Goal: Find specific page/section: Find specific page/section

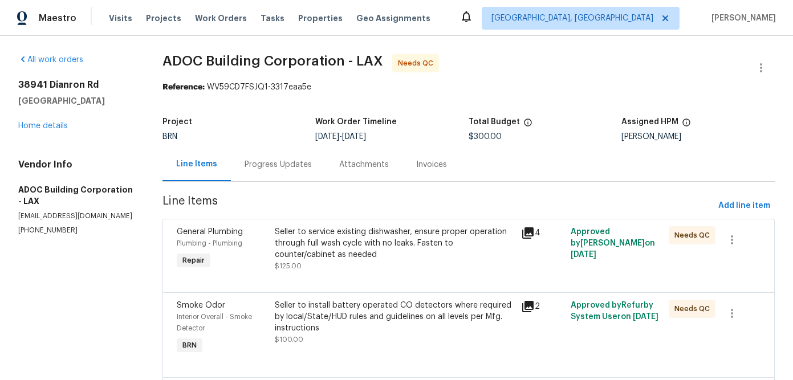
click at [429, 167] on div "Invoices" at bounding box center [431, 164] width 31 height 11
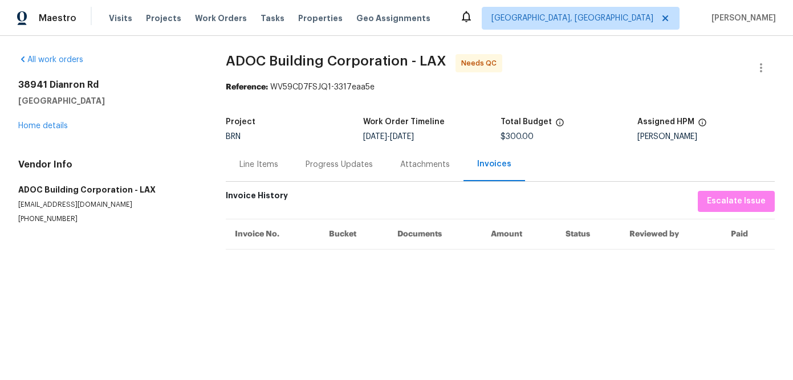
click at [269, 161] on div "Line Items" at bounding box center [259, 164] width 39 height 11
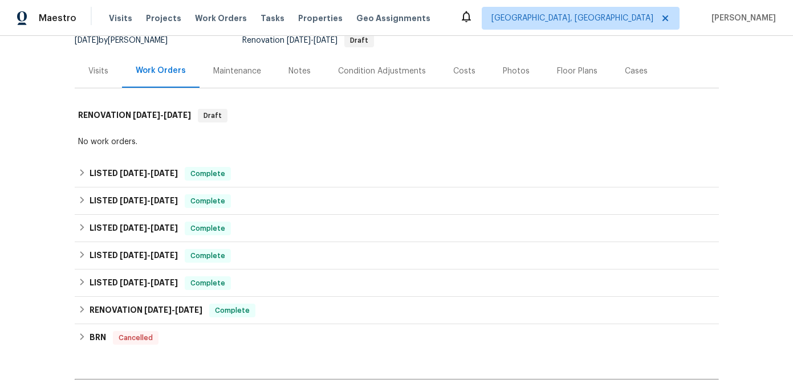
scroll to position [118, 0]
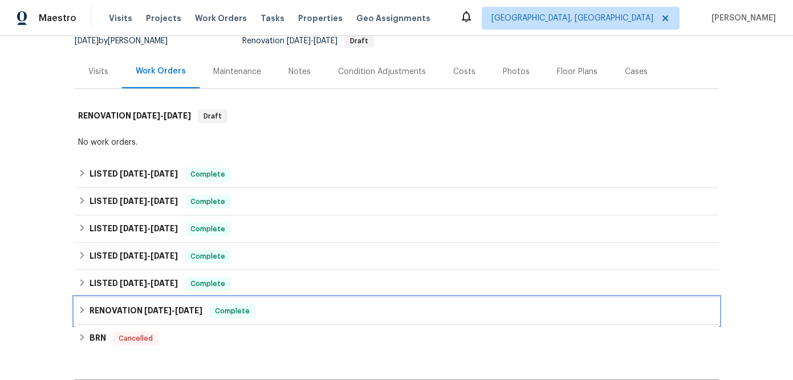
click at [171, 309] on span "[DATE]" at bounding box center [157, 311] width 27 height 8
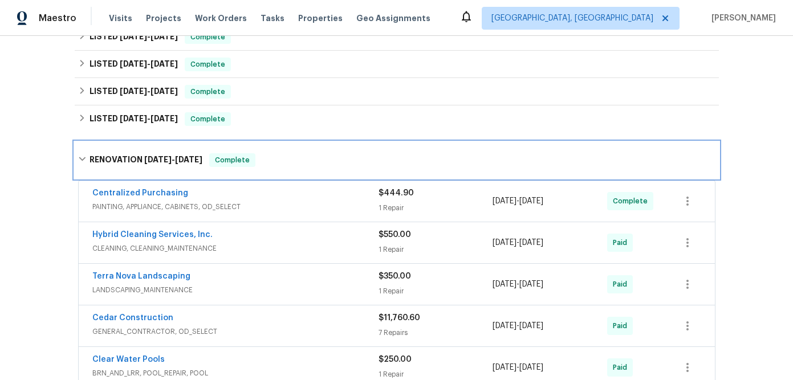
scroll to position [269, 0]
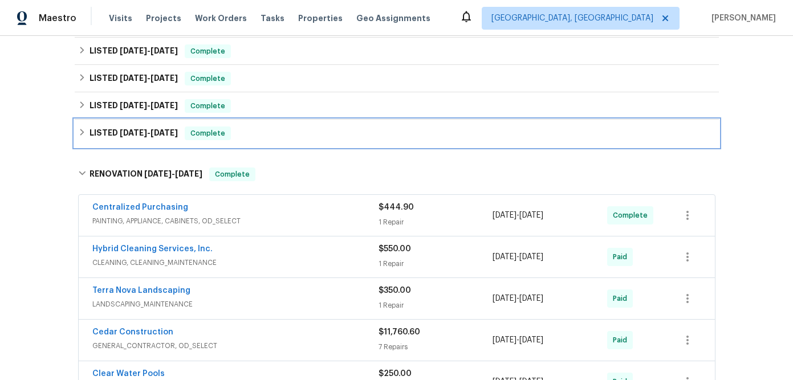
click at [108, 133] on h6 "LISTED [DATE] - [DATE]" at bounding box center [134, 134] width 88 height 14
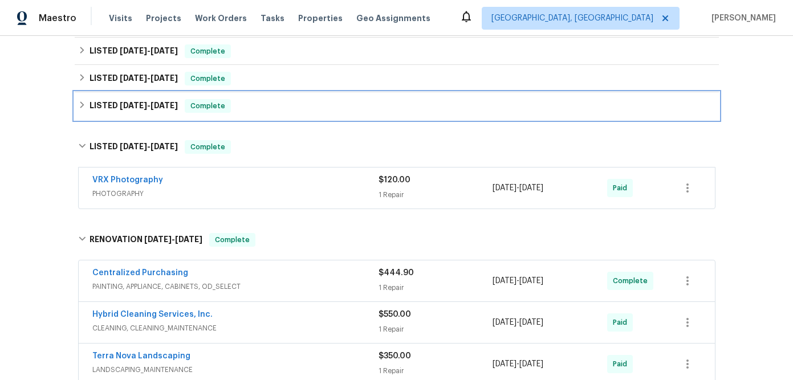
click at [146, 105] on span "[DATE]" at bounding box center [133, 106] width 27 height 8
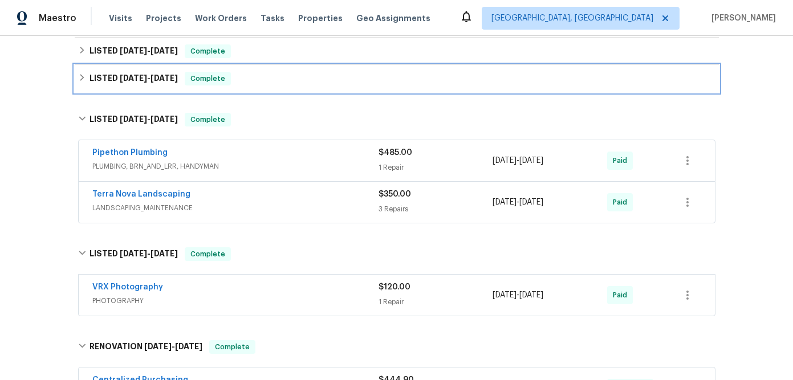
click at [138, 72] on h6 "LISTED [DATE] - [DATE]" at bounding box center [134, 79] width 88 height 14
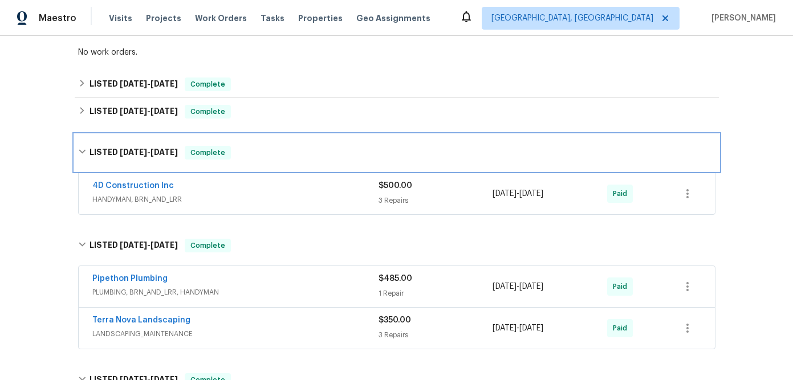
scroll to position [209, 0]
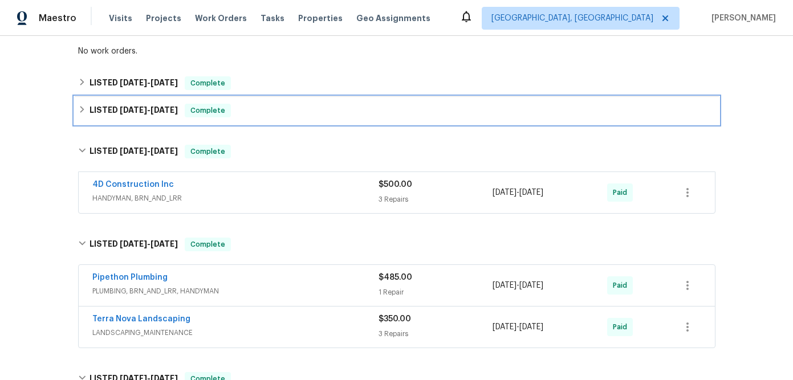
click at [139, 108] on span "[DATE]" at bounding box center [133, 110] width 27 height 8
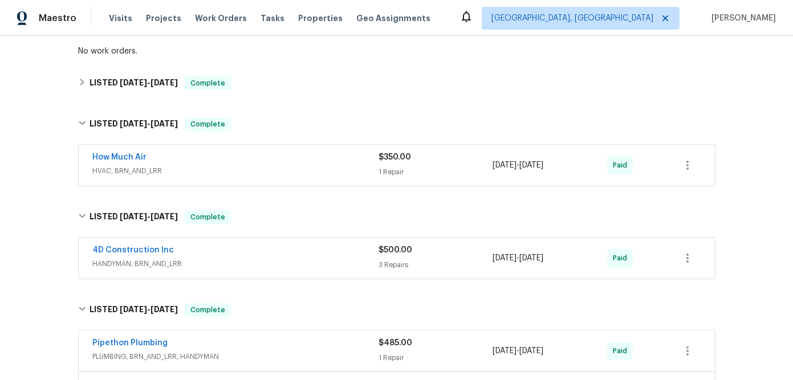
click at [198, 164] on div "How Much Air" at bounding box center [235, 159] width 286 height 14
